Goal: Information Seeking & Learning: Learn about a topic

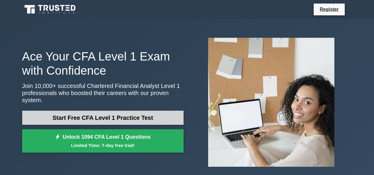
click at [139, 115] on link "Start Free CFA Level 1 Practice Test" at bounding box center [102, 118] width 161 height 14
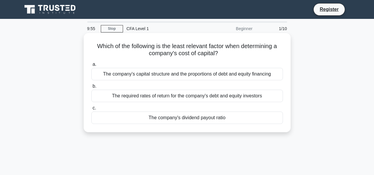
drag, startPoint x: 118, startPoint y: 48, endPoint x: 246, endPoint y: 50, distance: 128.1
click at [246, 50] on h5 "Which of the following is the least relevant factor when determining a company'…" at bounding box center [187, 50] width 193 height 15
click at [119, 55] on h5 "Which of the following is the least relevant factor when determining a company'…" at bounding box center [187, 50] width 193 height 15
click at [206, 119] on div "The company's dividend payout ratio" at bounding box center [187, 118] width 192 height 12
click at [91, 110] on input "c. The company's dividend payout ratio" at bounding box center [91, 108] width 0 height 4
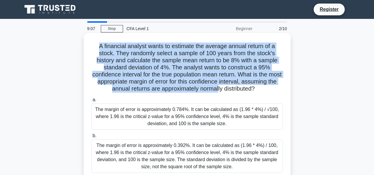
drag, startPoint x: 98, startPoint y: 44, endPoint x: 224, endPoint y: 91, distance: 133.6
click at [224, 91] on h5 "A financial analyst wants to estimate the average annual return of a stock. The…" at bounding box center [187, 68] width 193 height 50
